Goal: Transaction & Acquisition: Purchase product/service

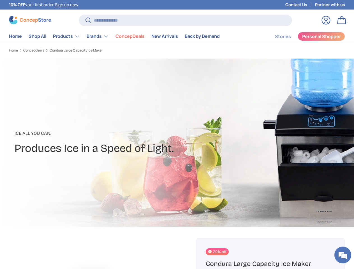
click at [174, 135] on p "Ice All You Can." at bounding box center [94, 133] width 159 height 7
click at [123, 36] on li "ConcepDeals" at bounding box center [130, 36] width 36 height 11
click at [75, 36] on link "Products" at bounding box center [66, 36] width 27 height 11
click at [107, 36] on link "Brands" at bounding box center [98, 36] width 22 height 11
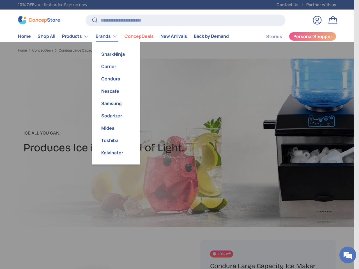
click at [343, 255] on em at bounding box center [347, 255] width 15 height 15
